Goal: Task Accomplishment & Management: Manage account settings

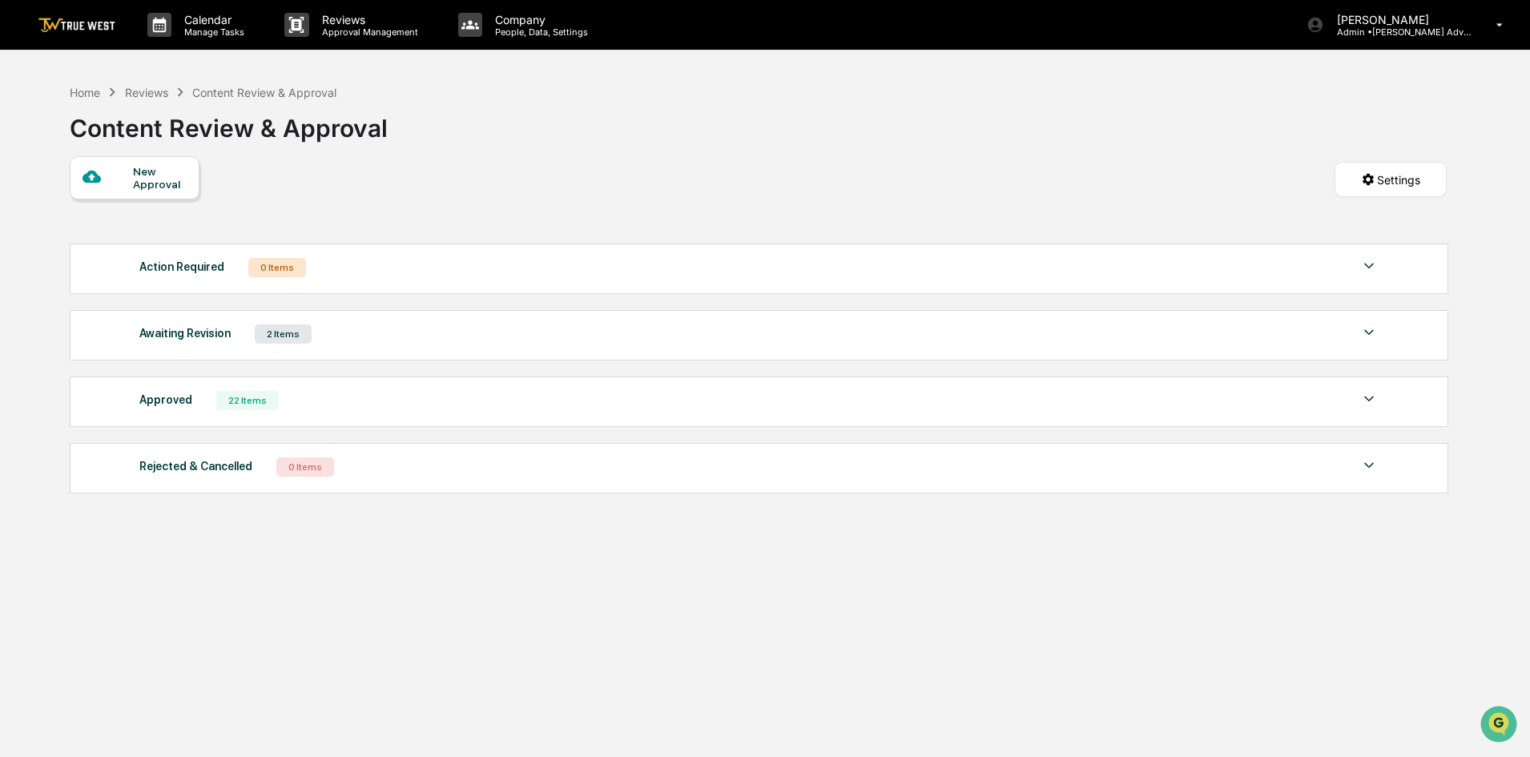
click at [1365, 335] on img at bounding box center [1368, 332] width 19 height 19
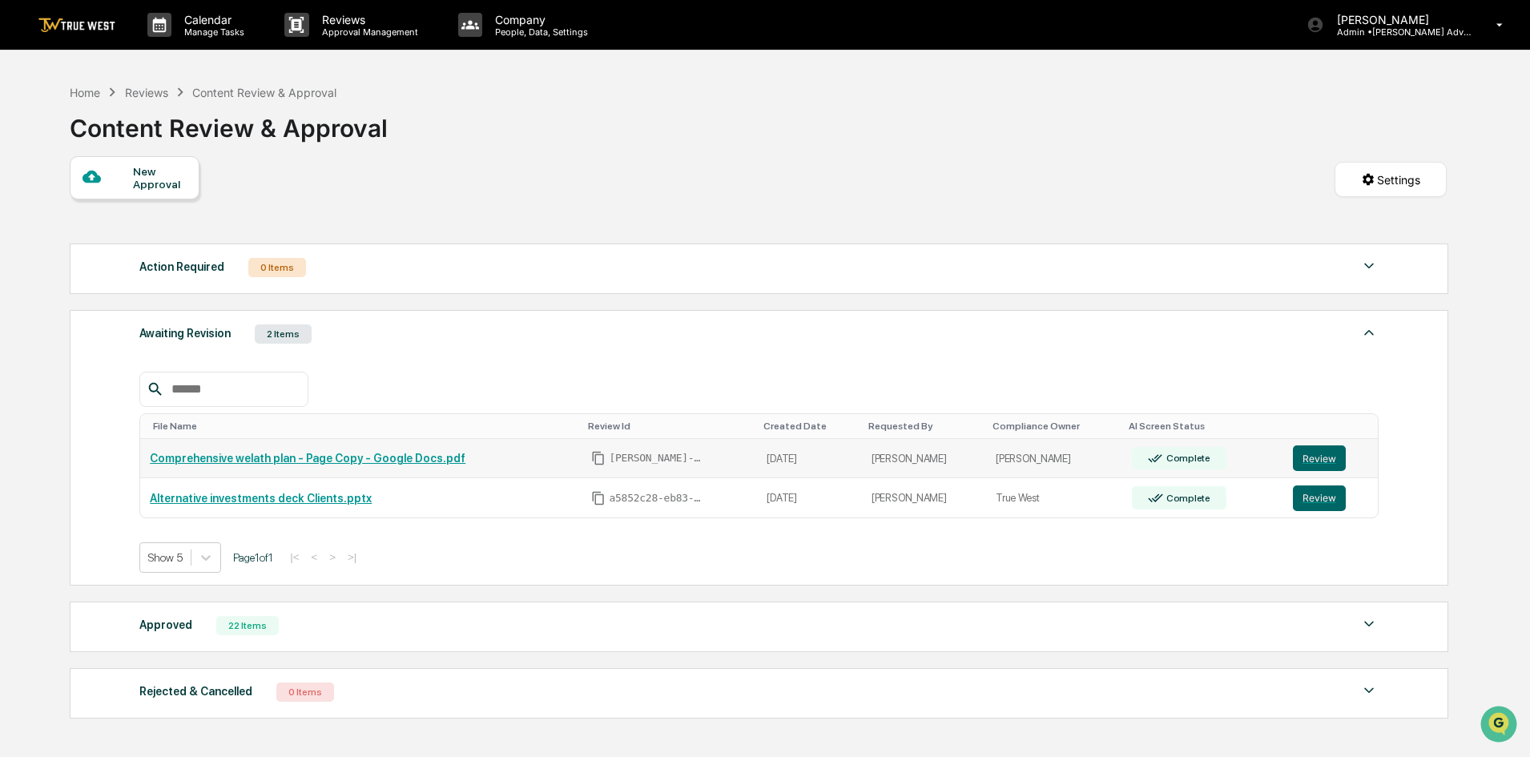
click at [306, 461] on link "Comprehensive welath plan - Page Copy - Google Docs.pdf" at bounding box center [308, 458] width 316 height 13
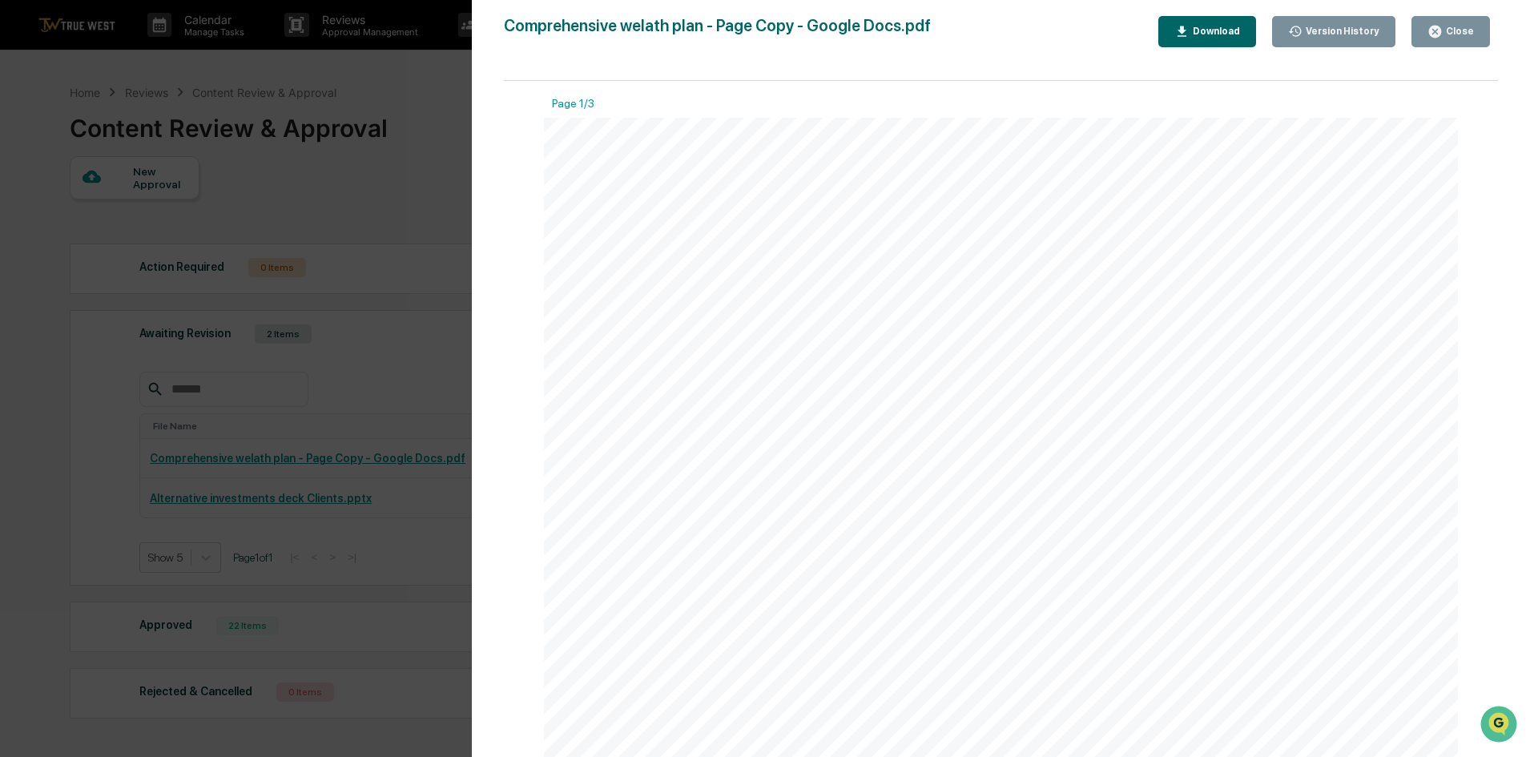
click at [1441, 35] on icon "button" at bounding box center [1435, 32] width 12 height 12
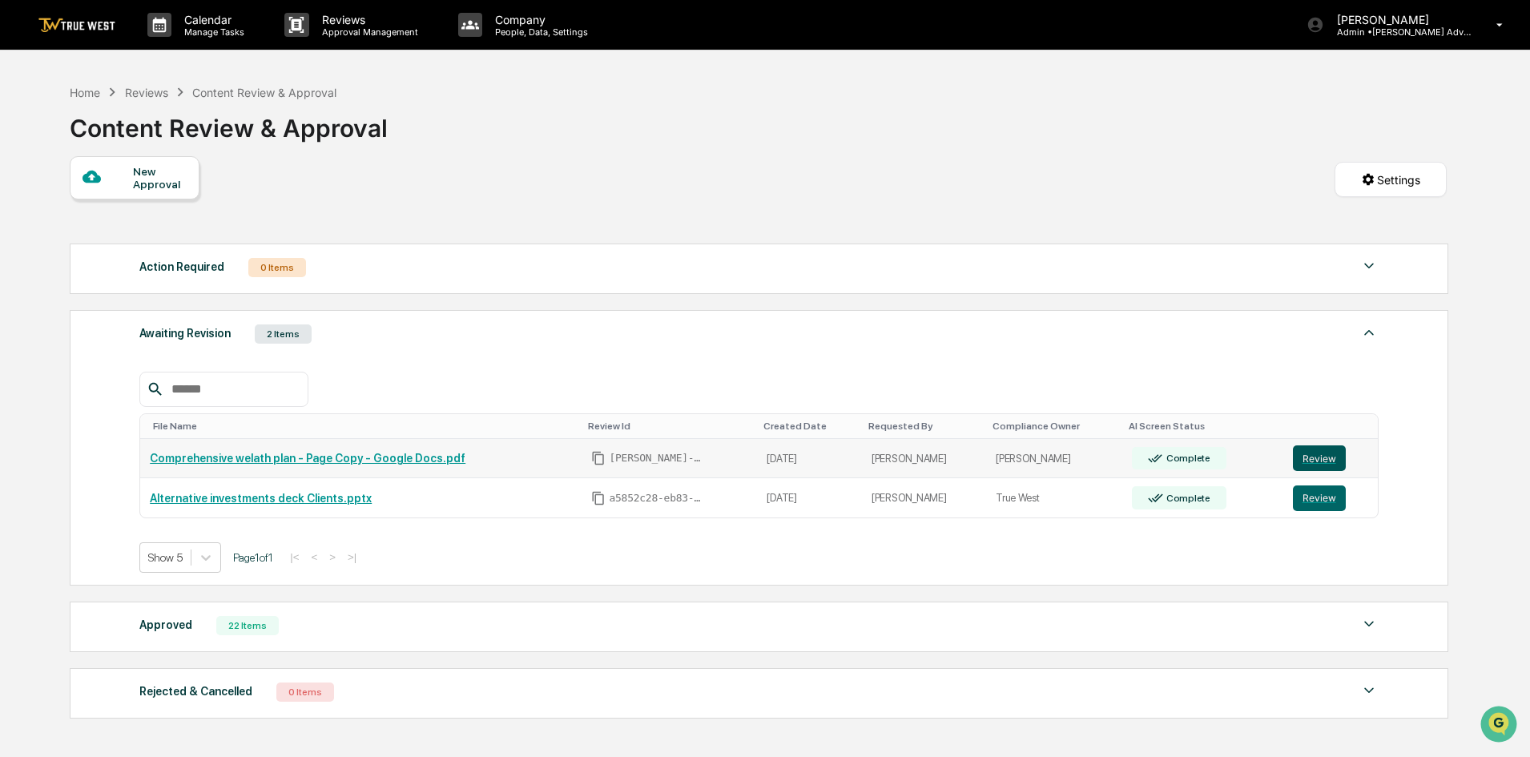
click at [1305, 457] on button "Review" at bounding box center [1319, 458] width 53 height 26
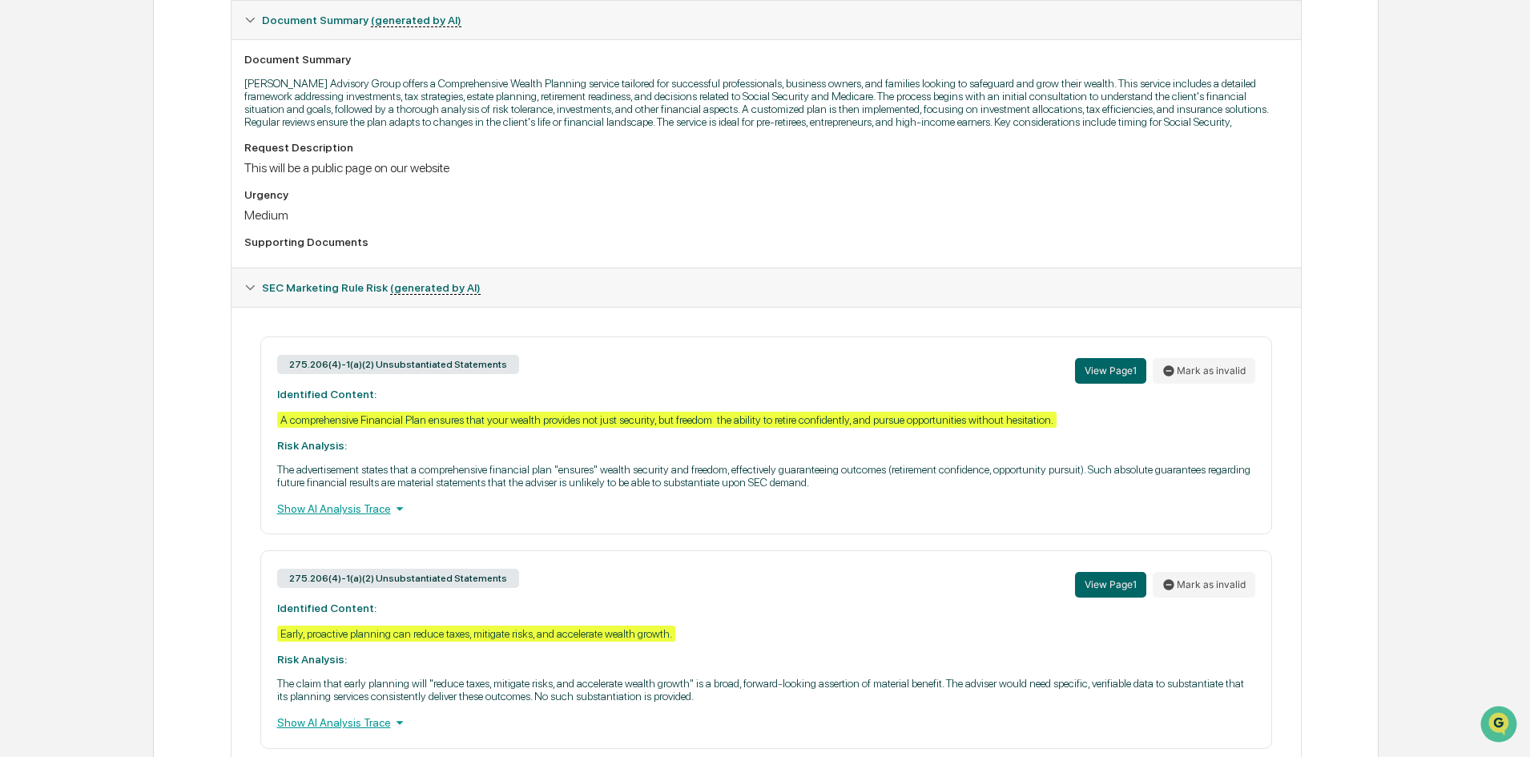
scroll to position [473, 0]
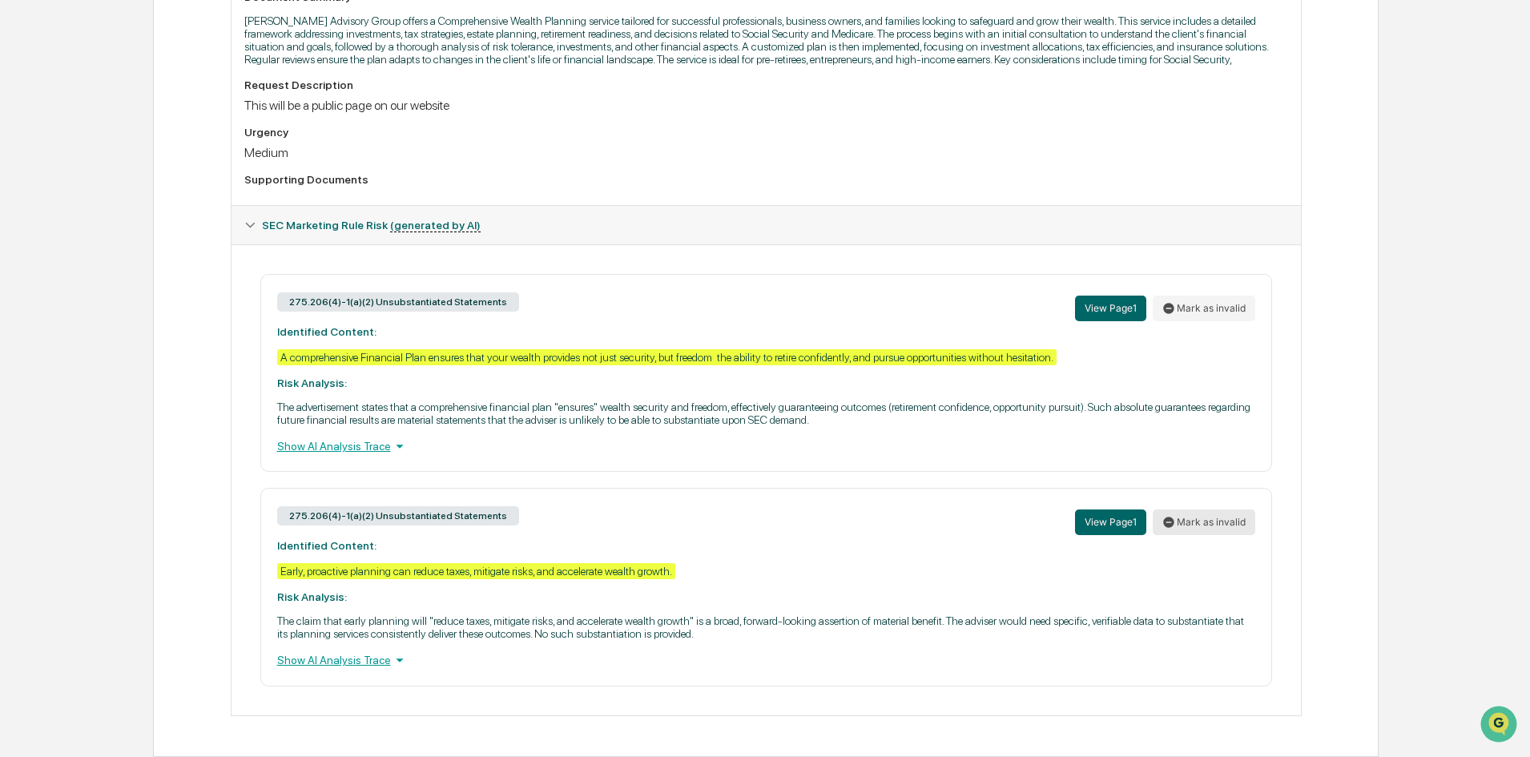
click at [1225, 530] on button "Mark as invalid" at bounding box center [1204, 522] width 103 height 26
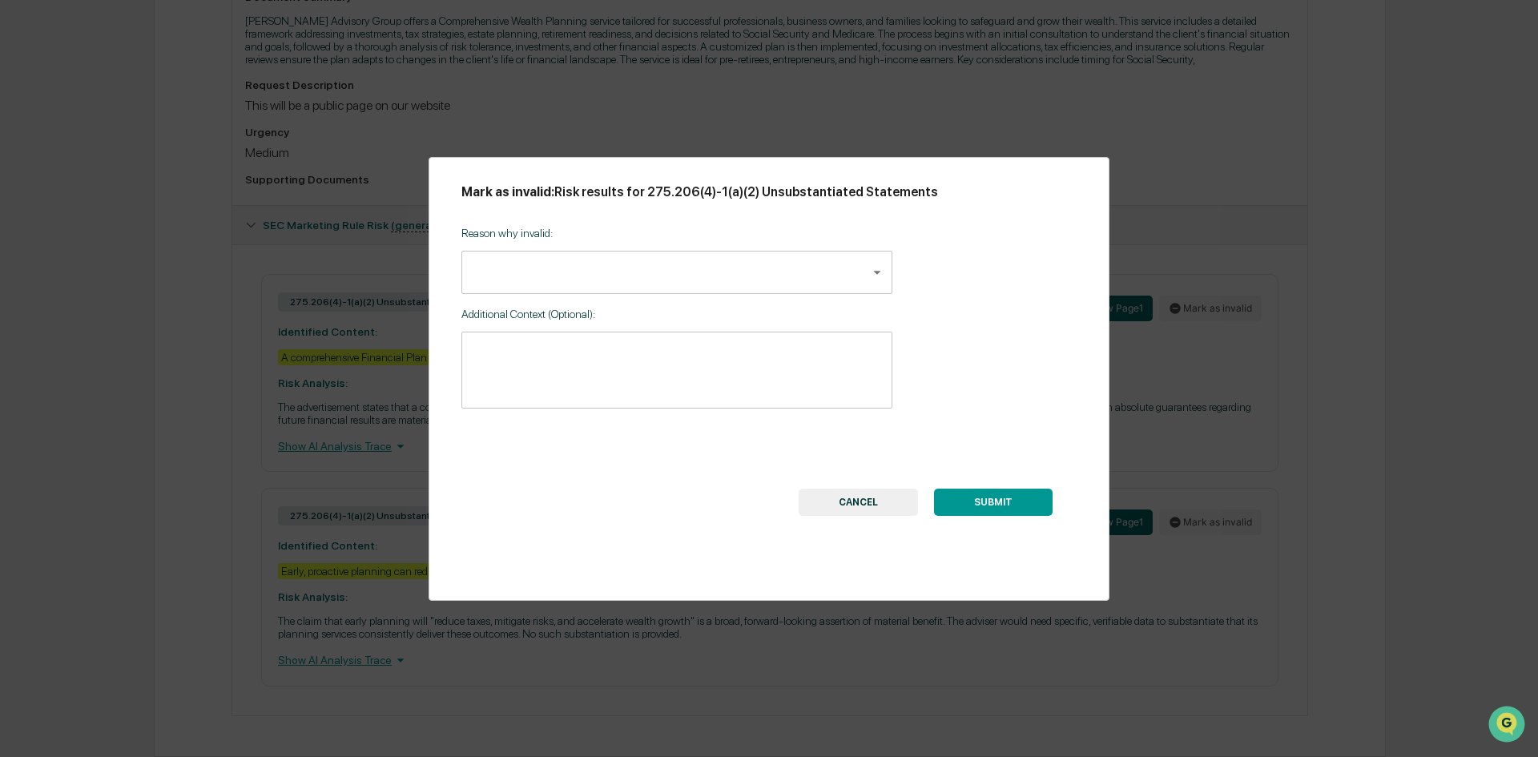
click at [476, 259] on body "Calendar Manage Tasks Reviews Approval Management Company People, Data, Setting…" at bounding box center [769, 142] width 1538 height 1230
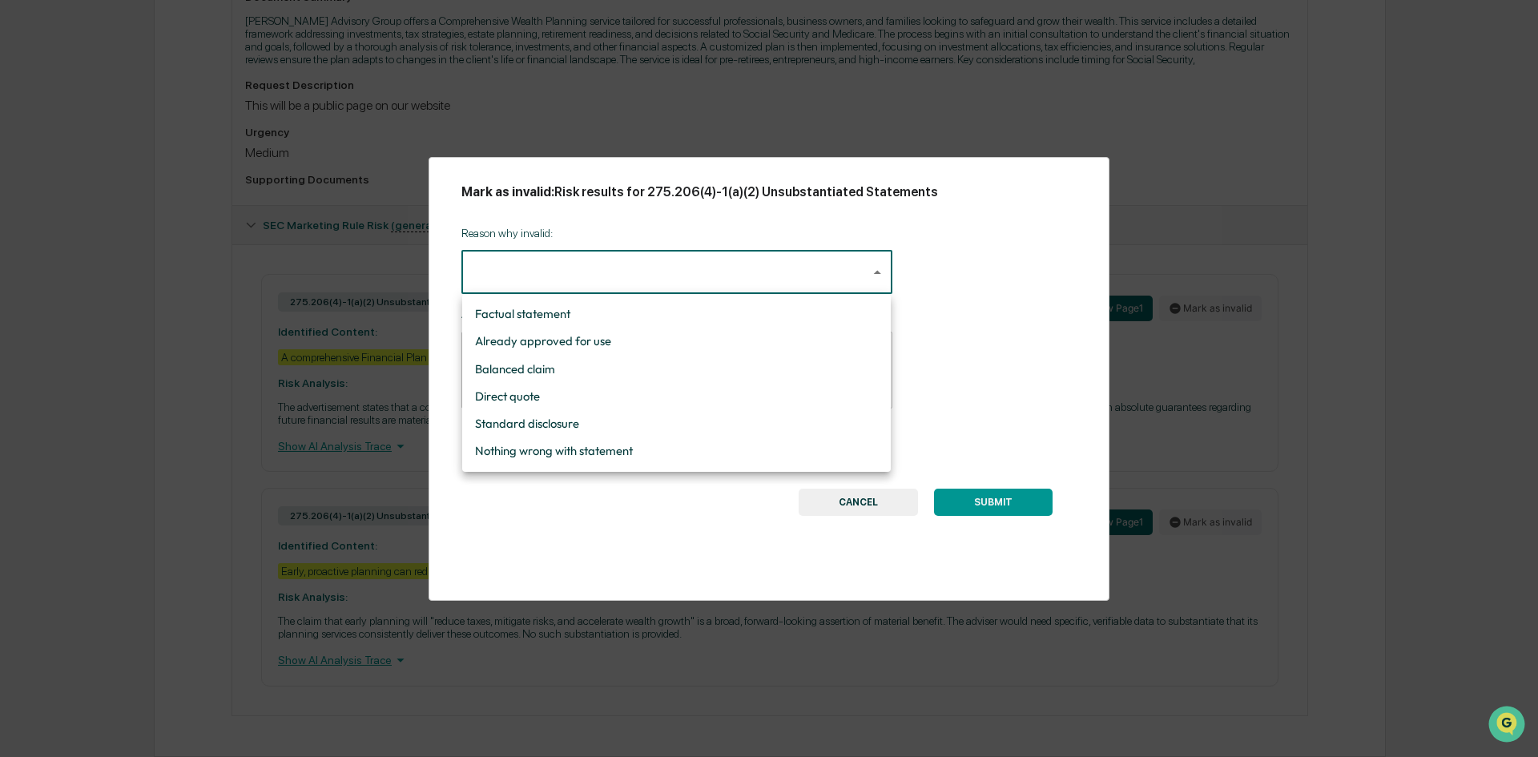
drag, startPoint x: 513, startPoint y: 449, endPoint x: 499, endPoint y: 411, distance: 40.0
click at [513, 448] on li "Nothing wrong with statement" at bounding box center [676, 450] width 429 height 27
type input "**********"
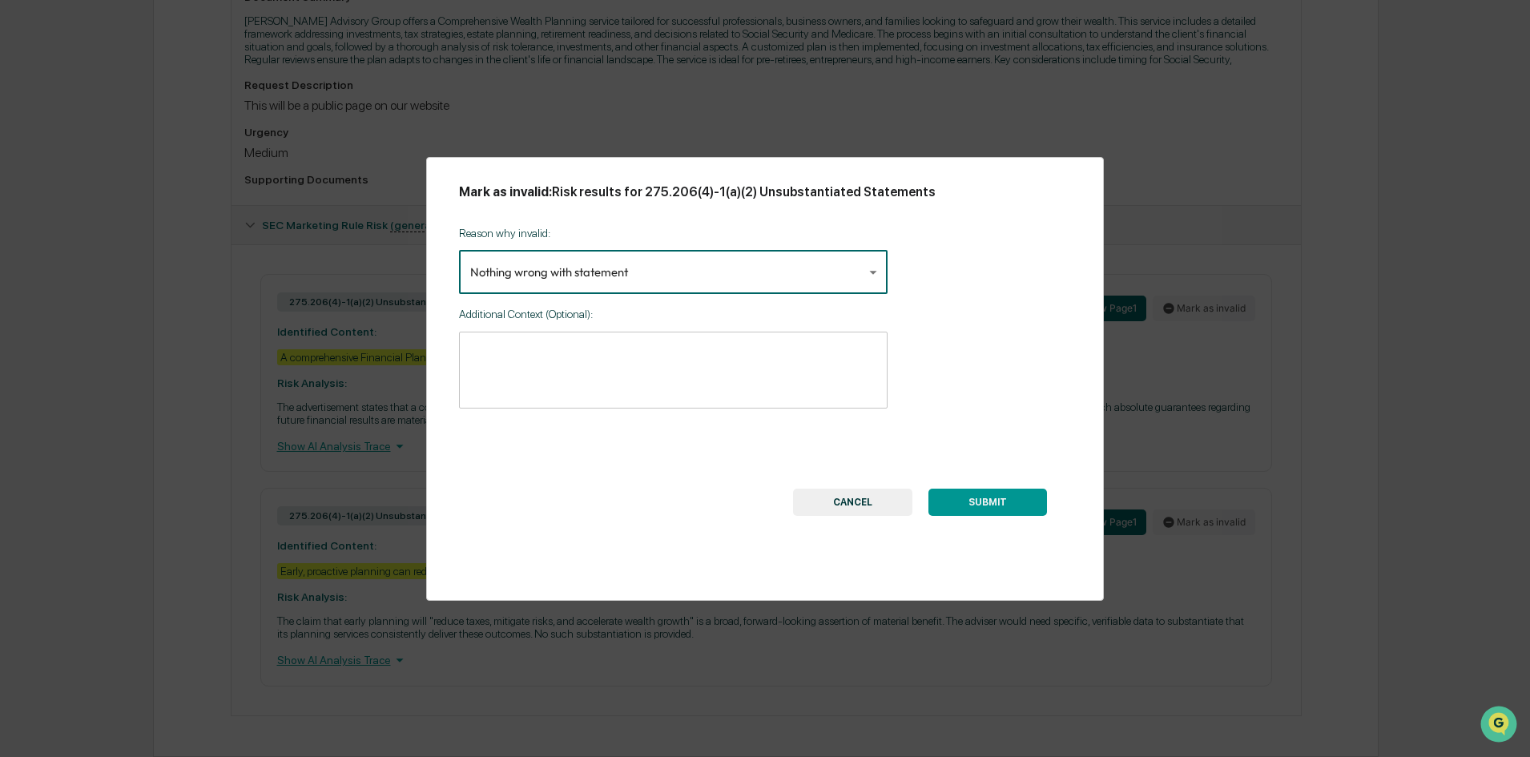
click at [488, 342] on div "* ​" at bounding box center [673, 370] width 429 height 77
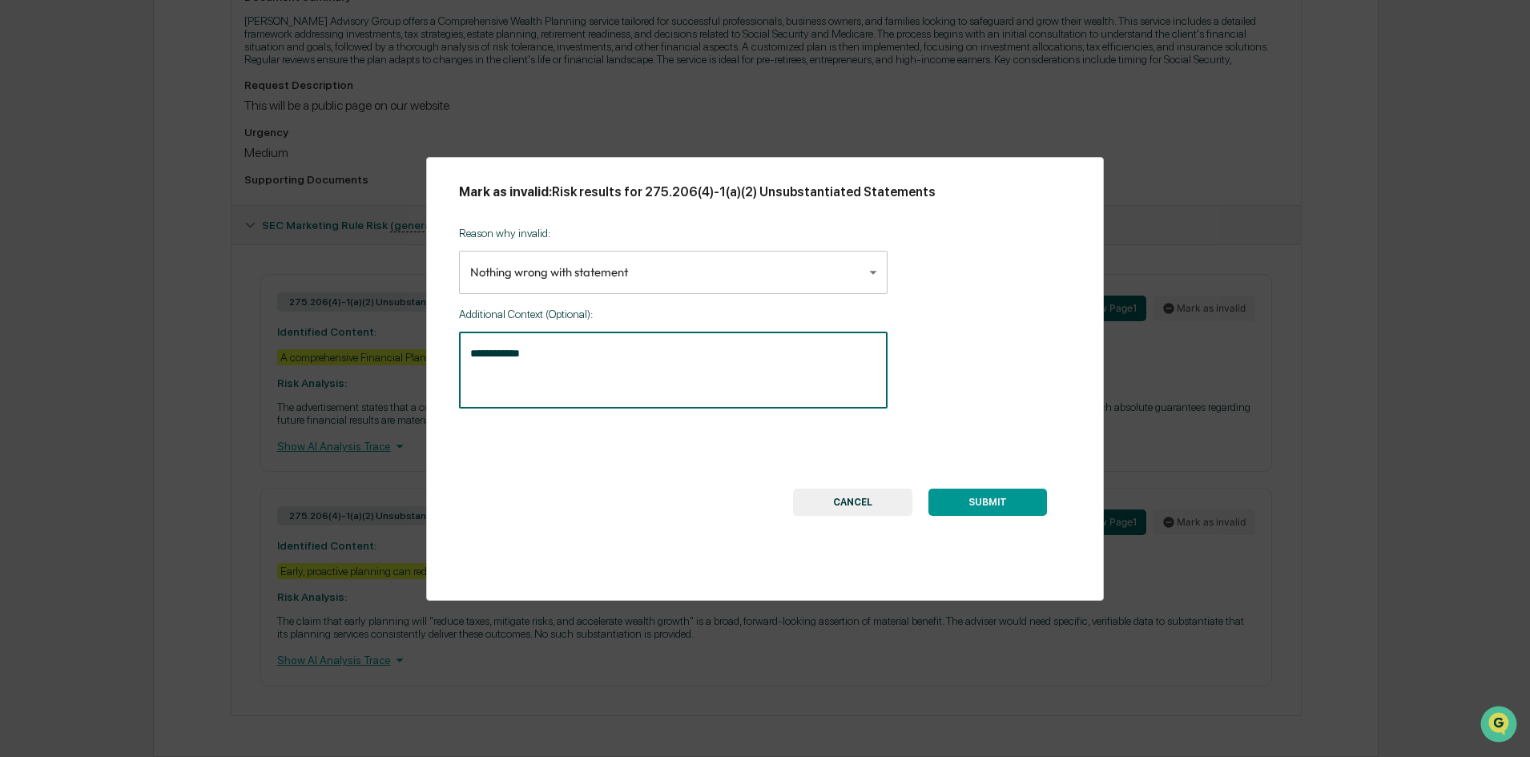
type textarea "**********"
click at [814, 500] on button "CANCEL" at bounding box center [852, 502] width 119 height 27
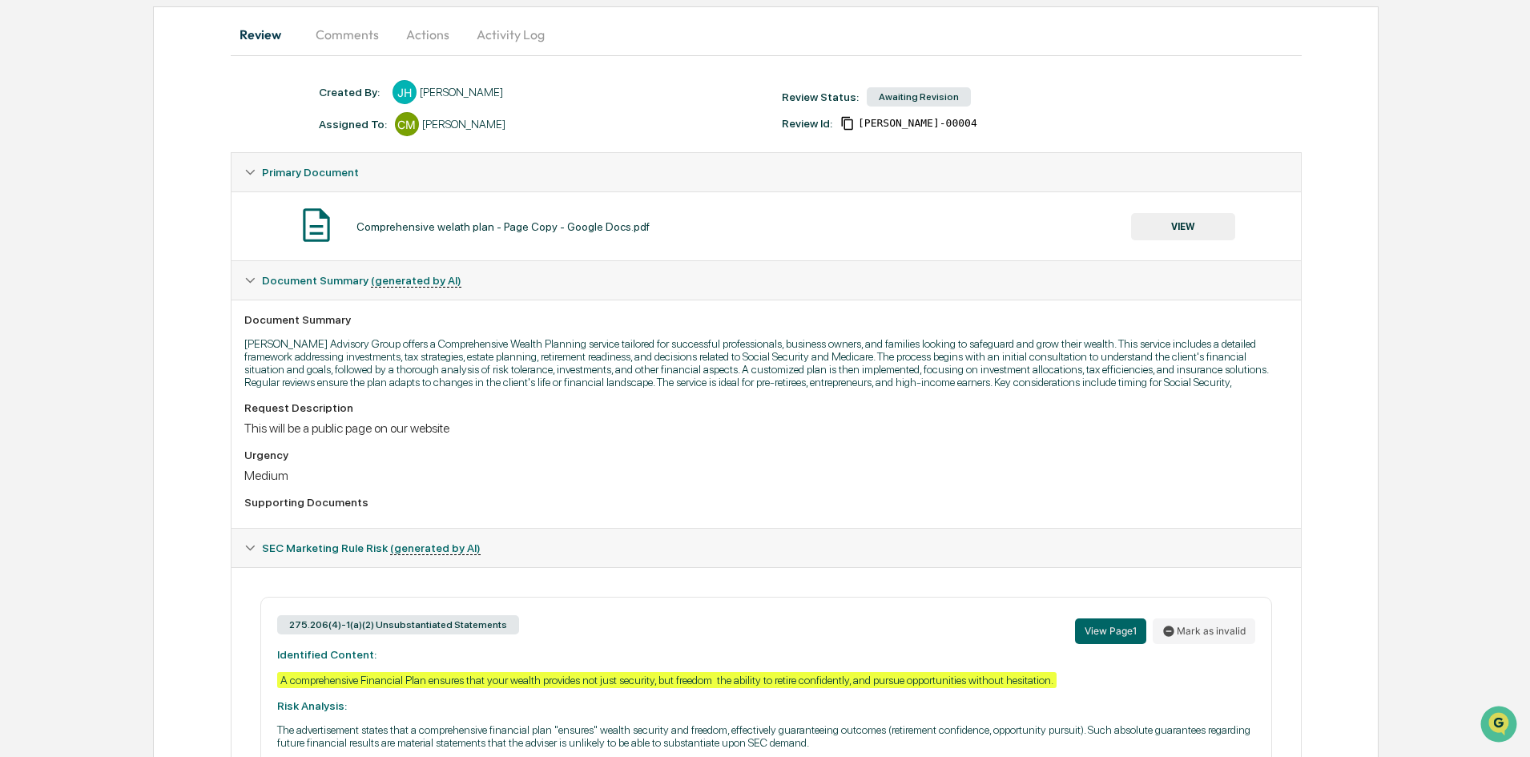
scroll to position [60, 0]
